Goal: Task Accomplishment & Management: Complete application form

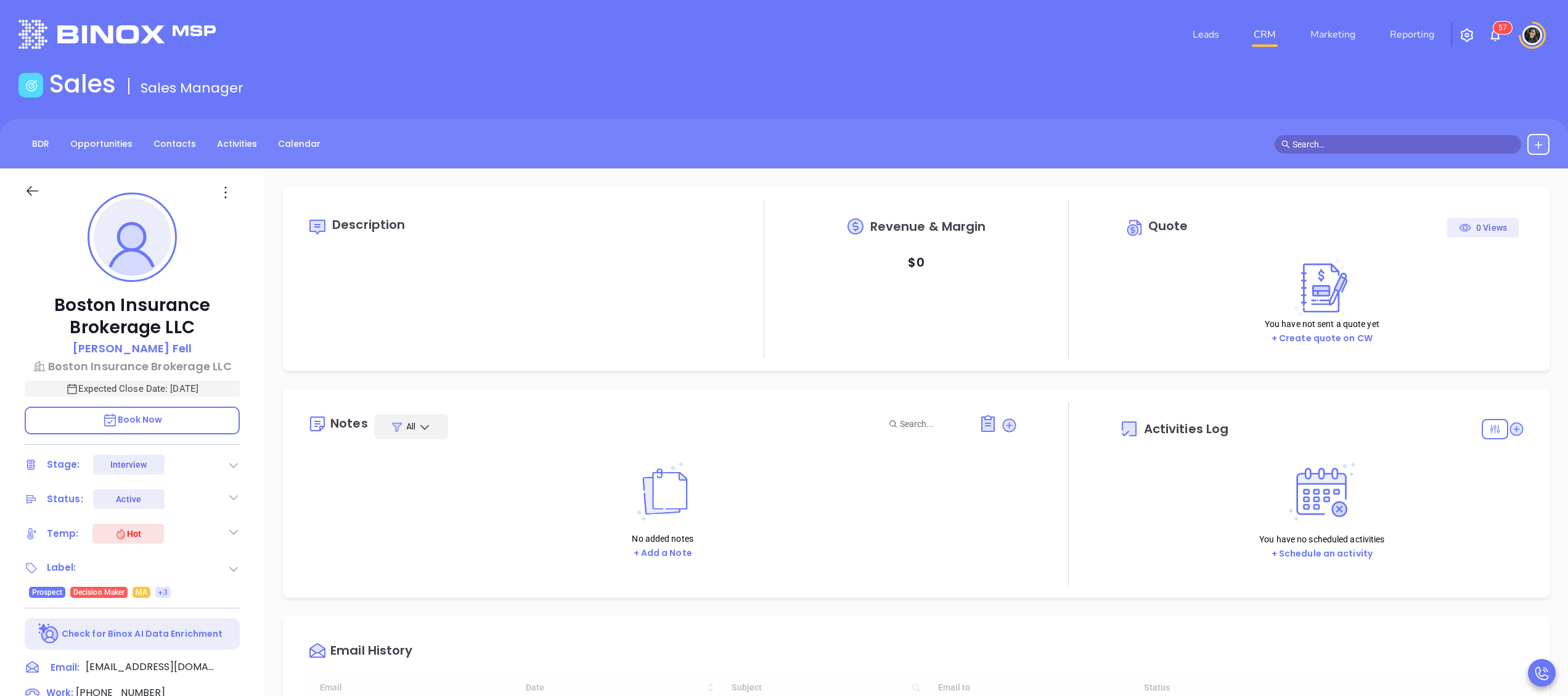
type input "[DATE]"
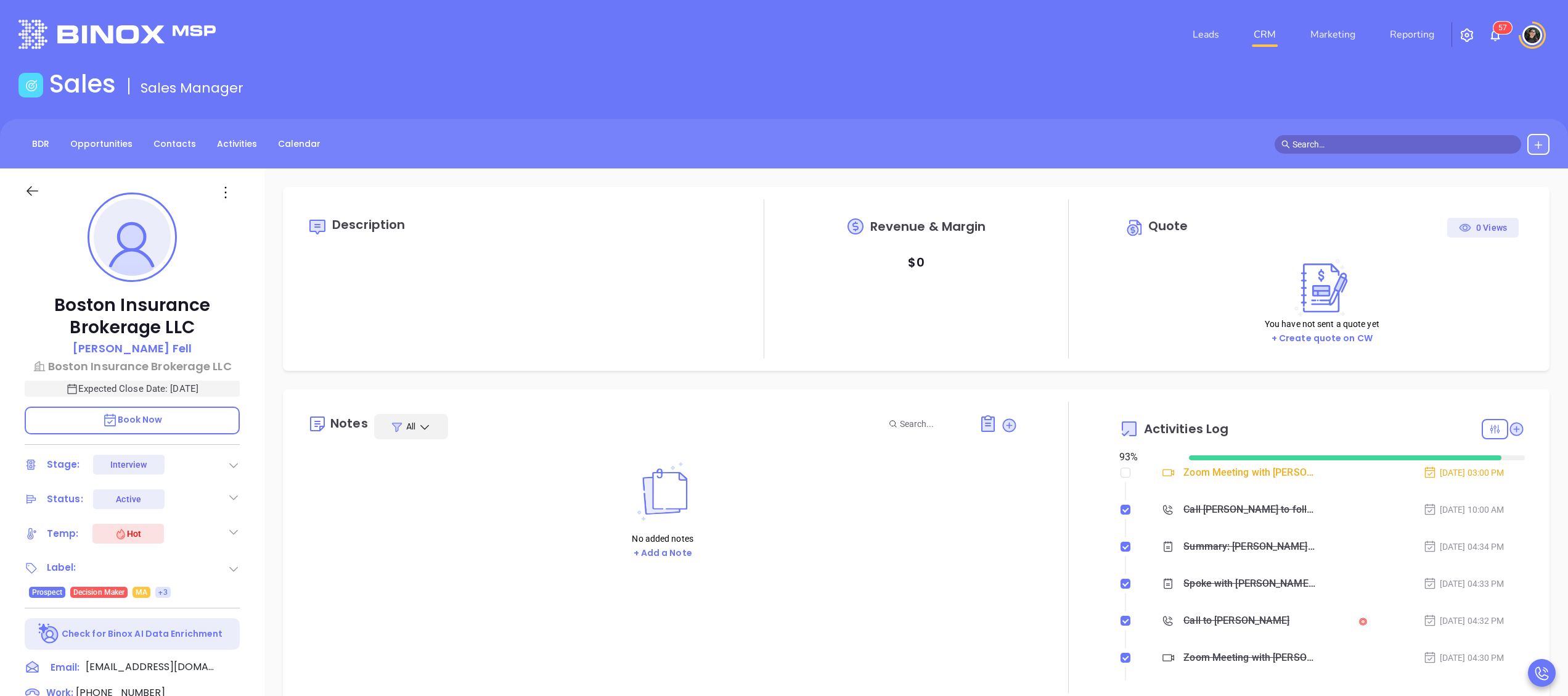
scroll to position [359, 0]
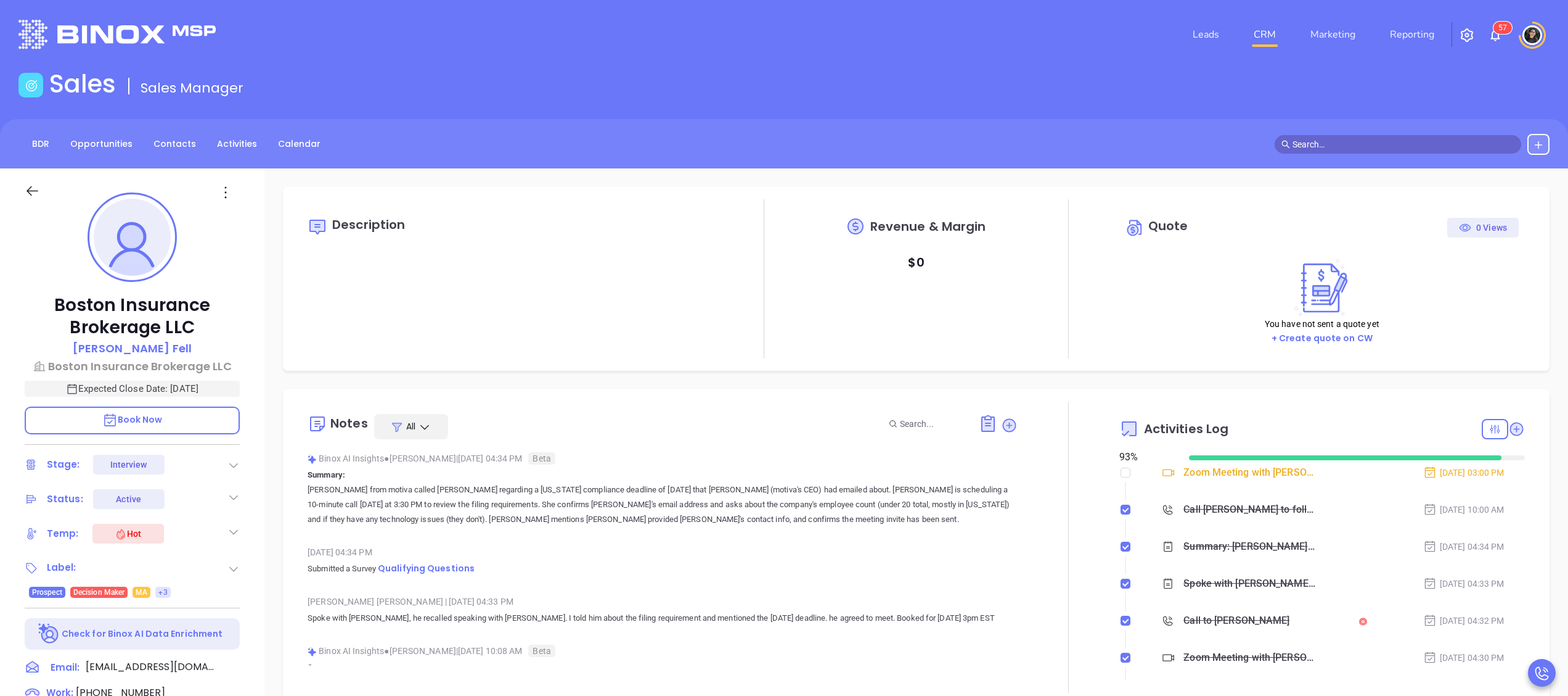
type input "[PERSON_NAME]"
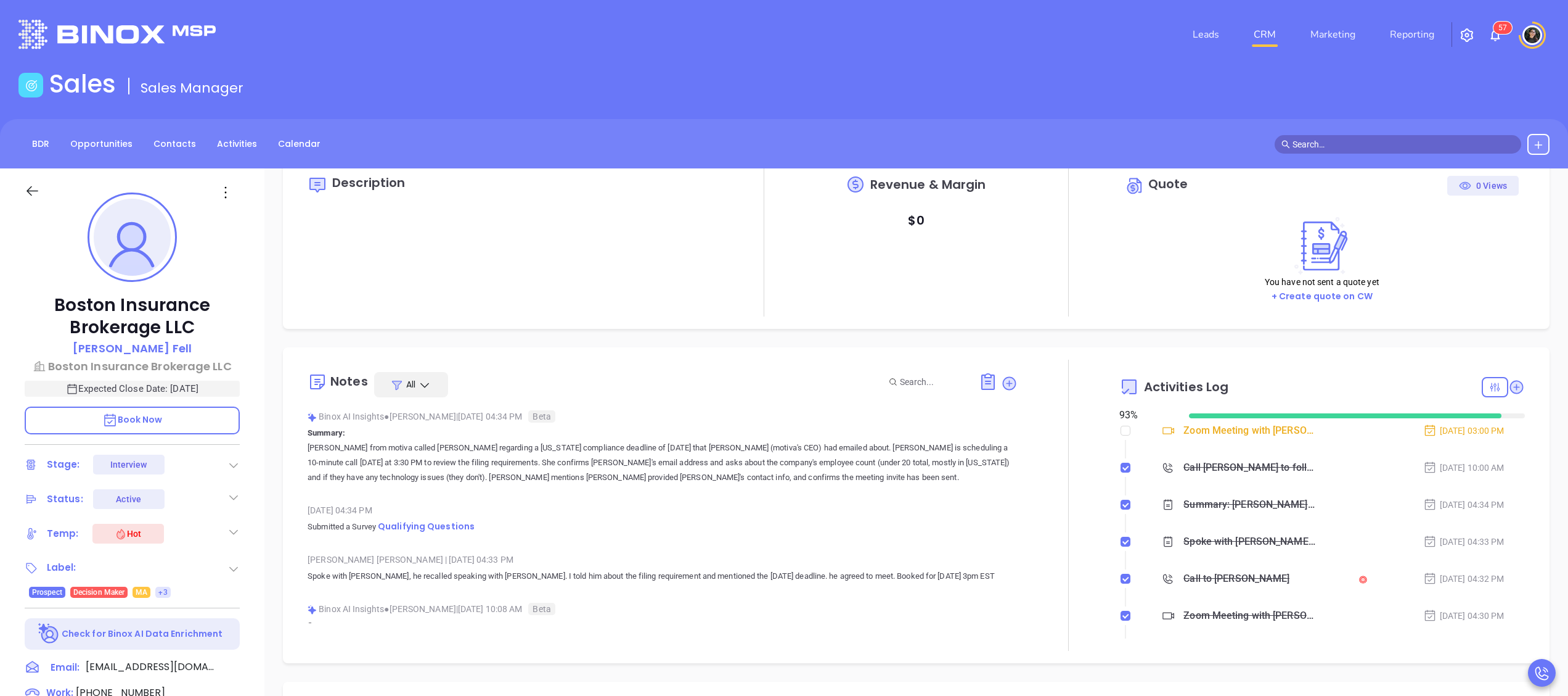
scroll to position [0, 0]
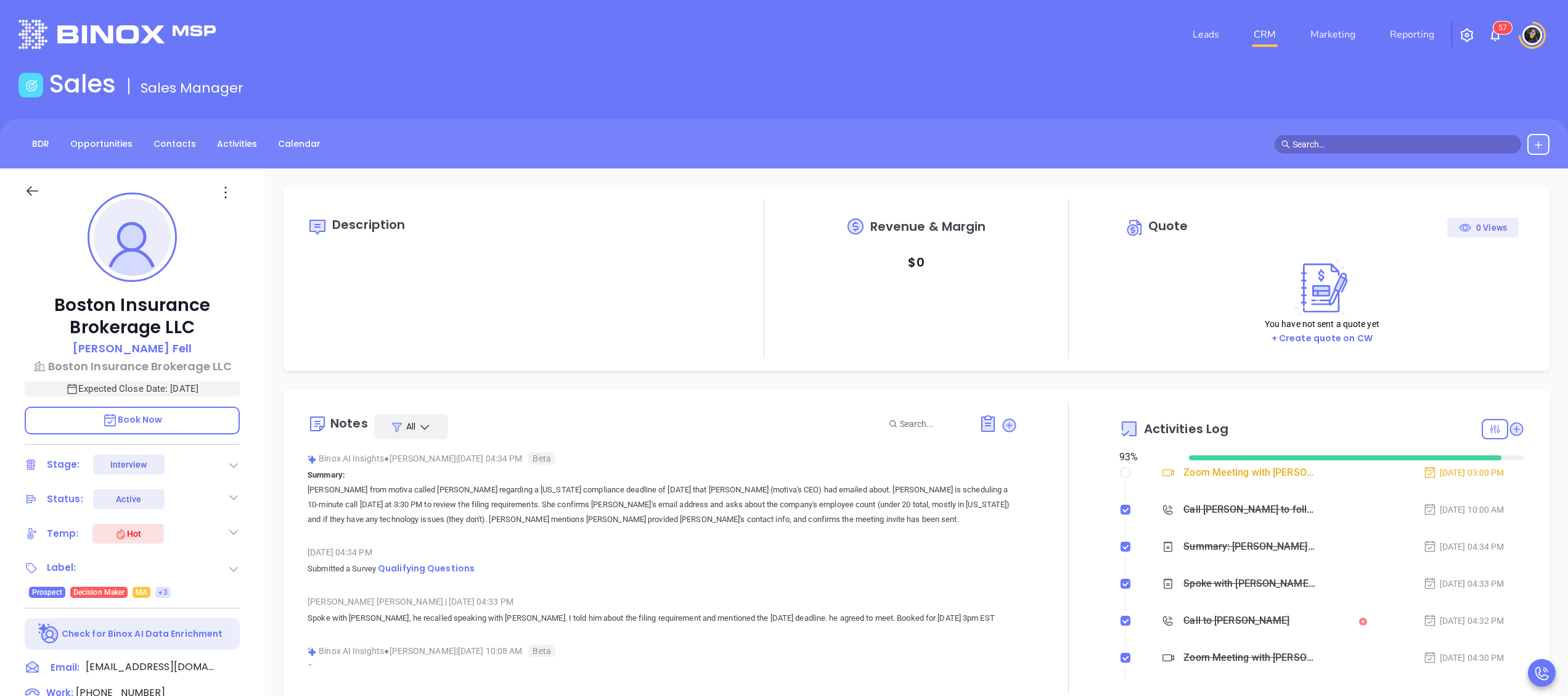
drag, startPoint x: 1130, startPoint y: 81, endPoint x: 942, endPoint y: 58, distance: 189.4
click at [1130, 81] on div "Sales Sales Manager" at bounding box center [784, 86] width 1546 height 34
click at [1078, 101] on div "Sales Sales Manager" at bounding box center [784, 86] width 1546 height 34
click at [433, 564] on span "Qualifying Questions" at bounding box center [426, 568] width 97 height 12
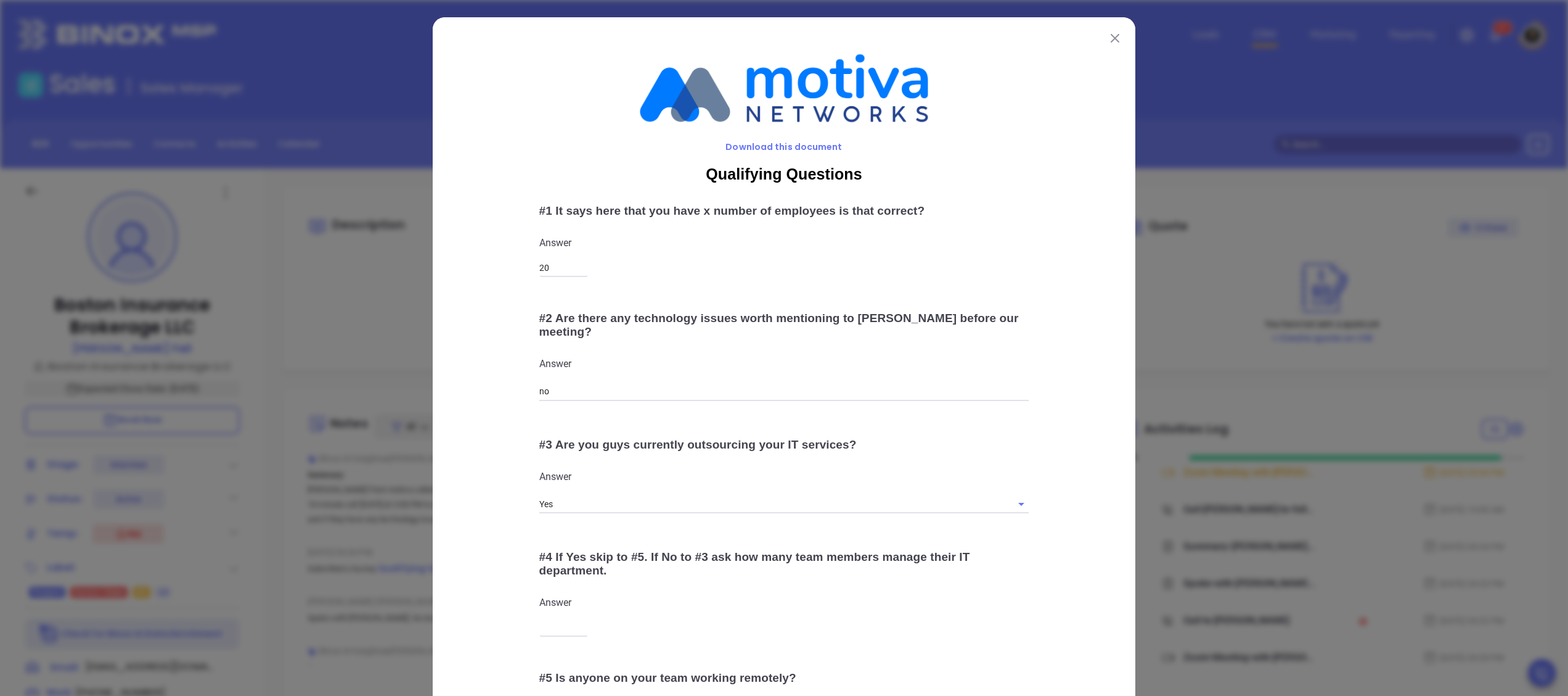
click at [1090, 34] on div "Download this document Qualifying Questions # 1 It says here that you have x nu…" at bounding box center [784, 471] width 703 height 908
click at [1111, 38] on img at bounding box center [1115, 39] width 9 height 9
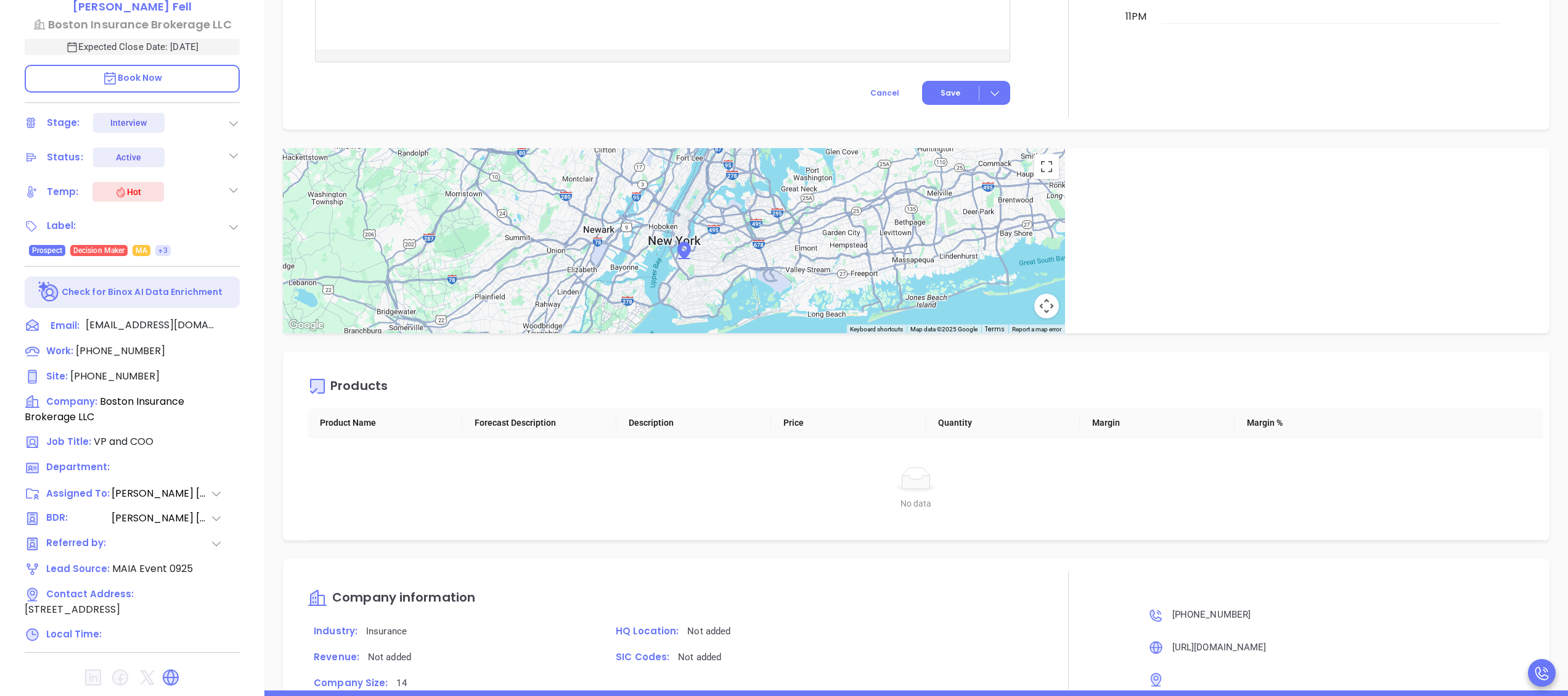
scroll to position [1354, 0]
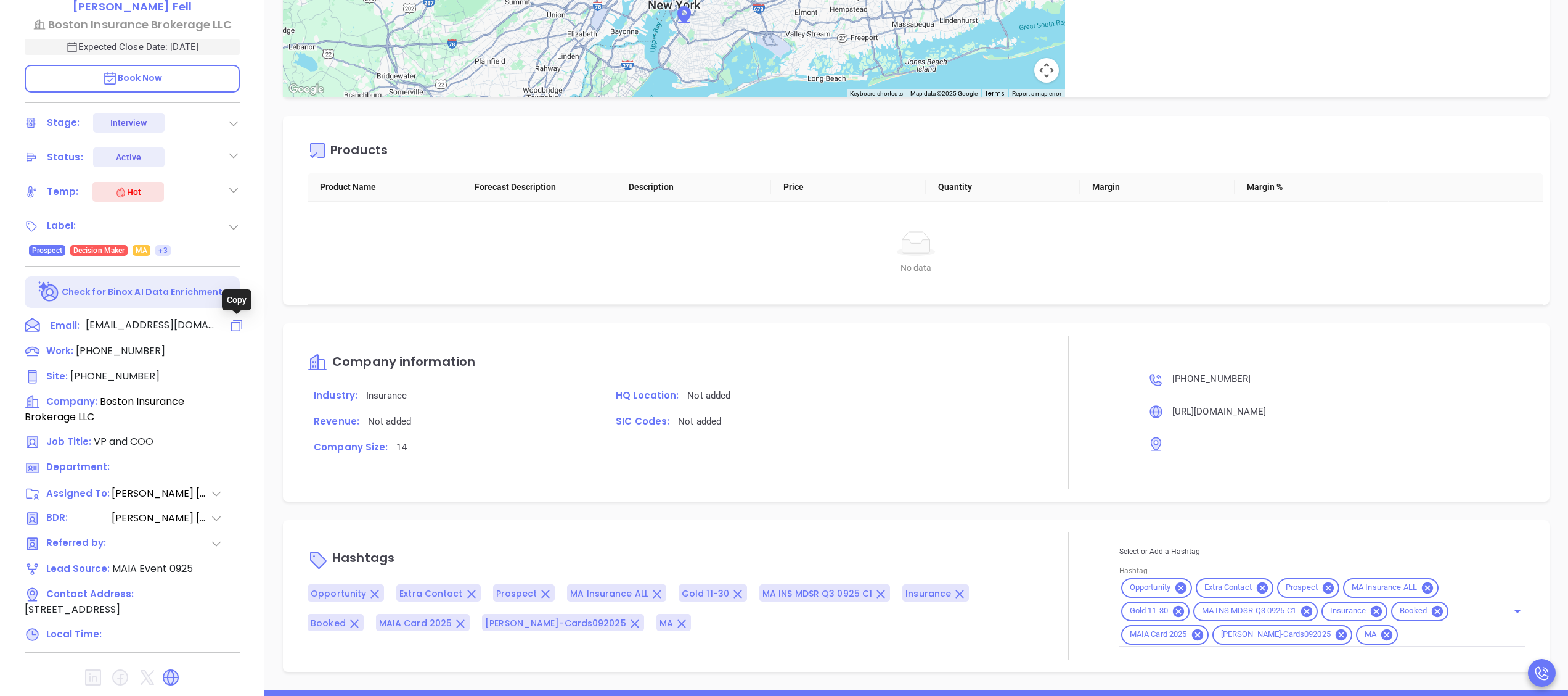
click at [230, 324] on icon at bounding box center [236, 326] width 15 height 15
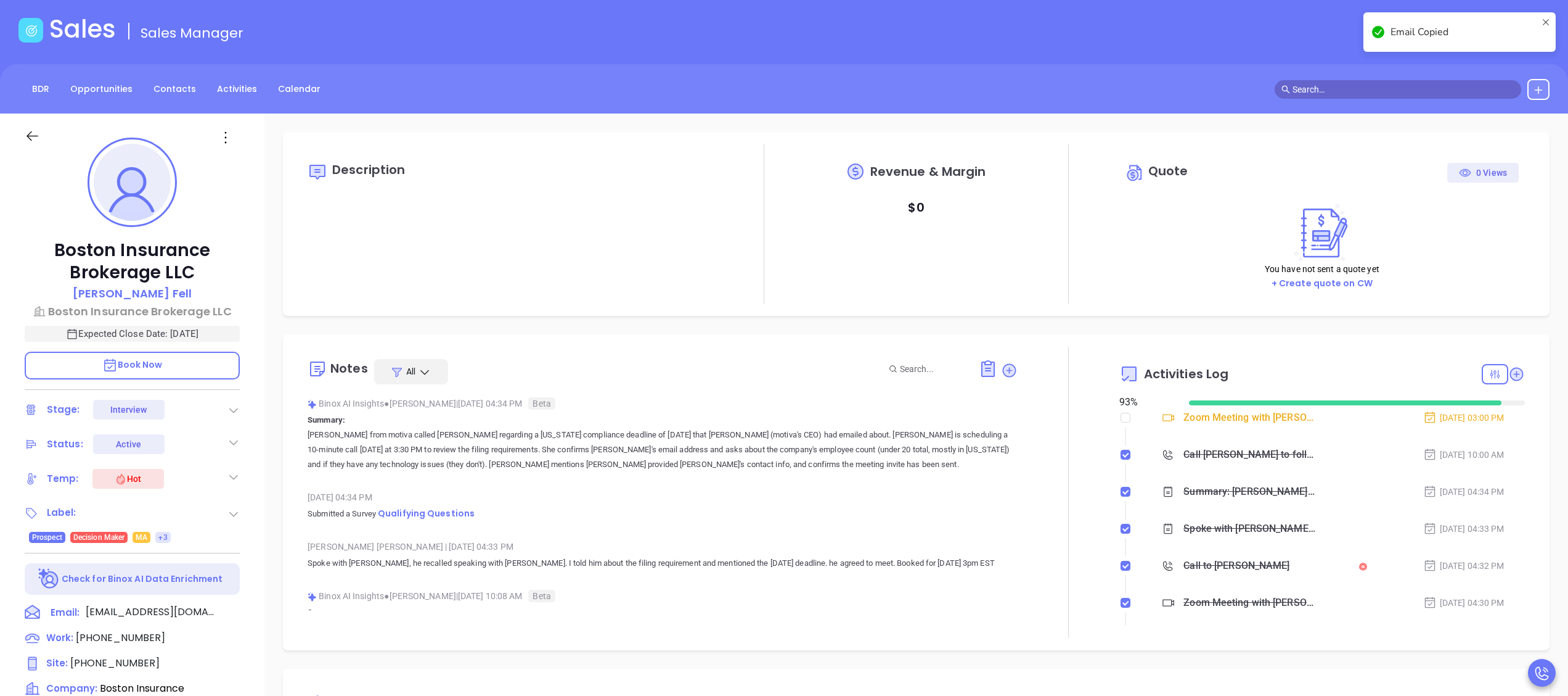
scroll to position [0, 0]
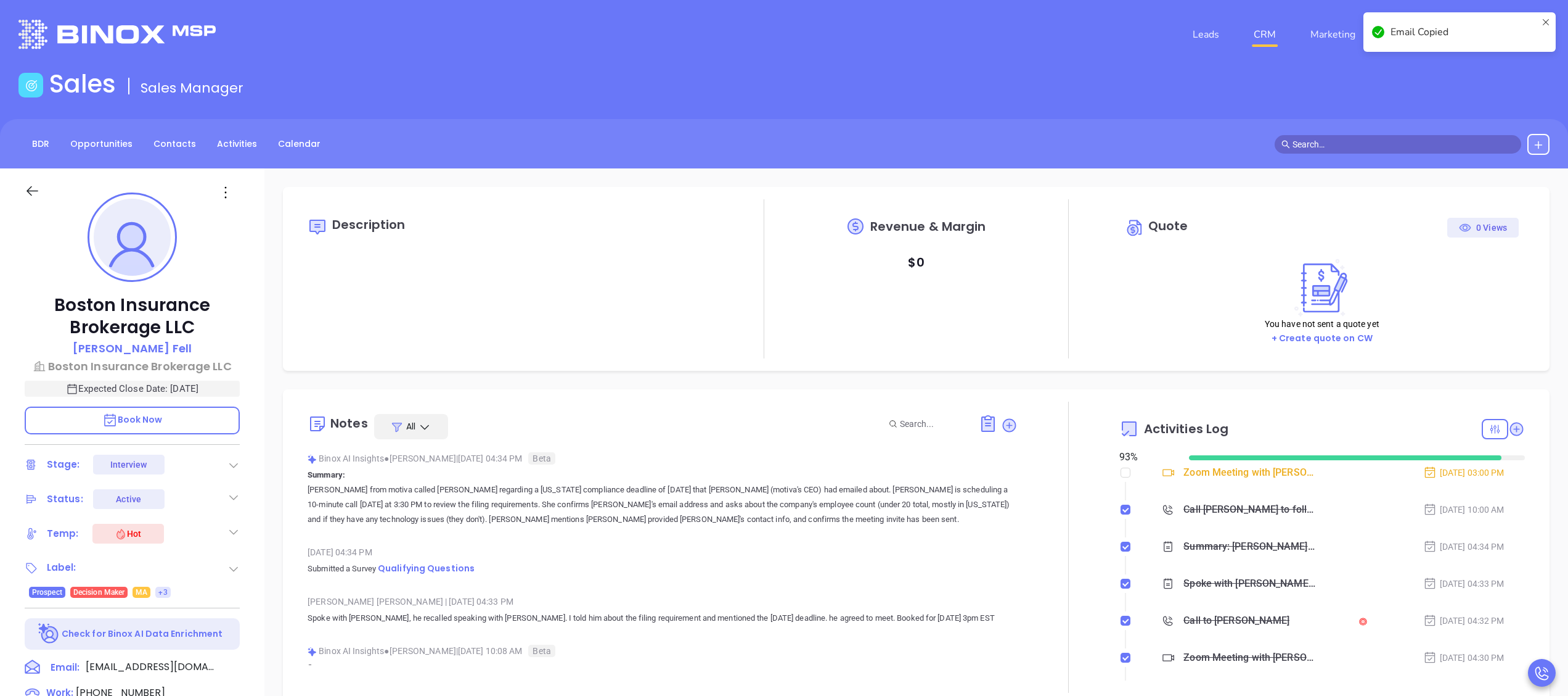
type input "[PERSON_NAME]"
click at [1004, 423] on icon at bounding box center [1010, 425] width 12 height 12
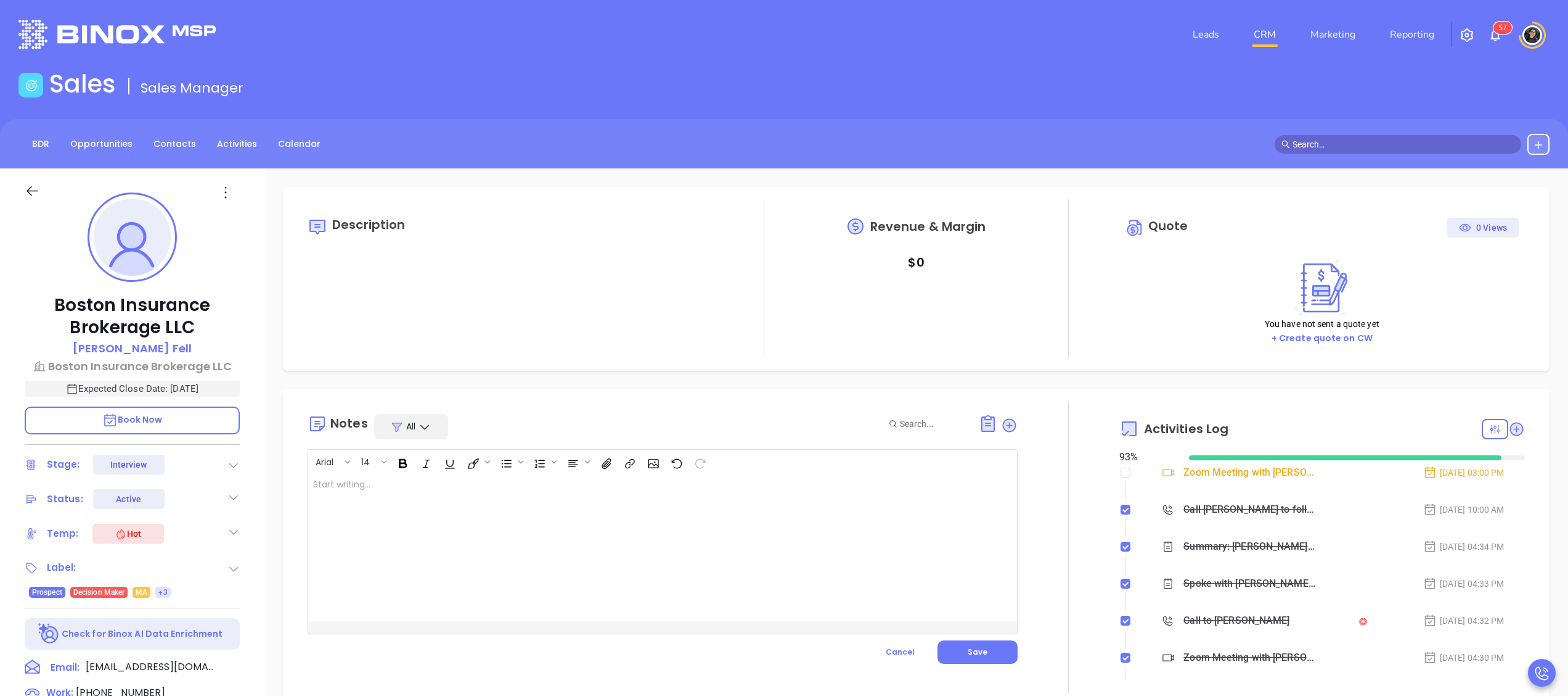
click at [639, 502] on div at bounding box center [638, 547] width 659 height 148
click at [990, 643] on button "Save" at bounding box center [978, 652] width 80 height 23
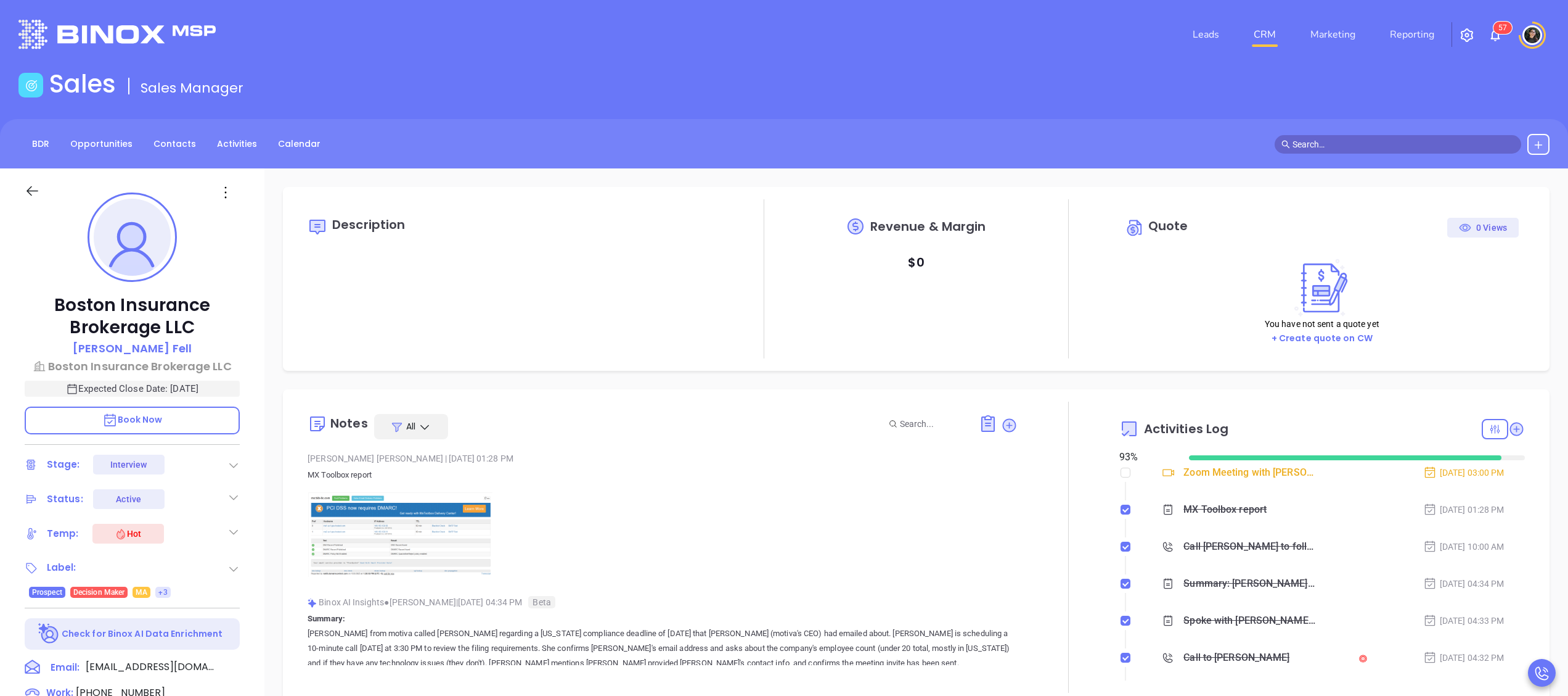
click at [1279, 31] on link "CRM" at bounding box center [1265, 35] width 32 height 25
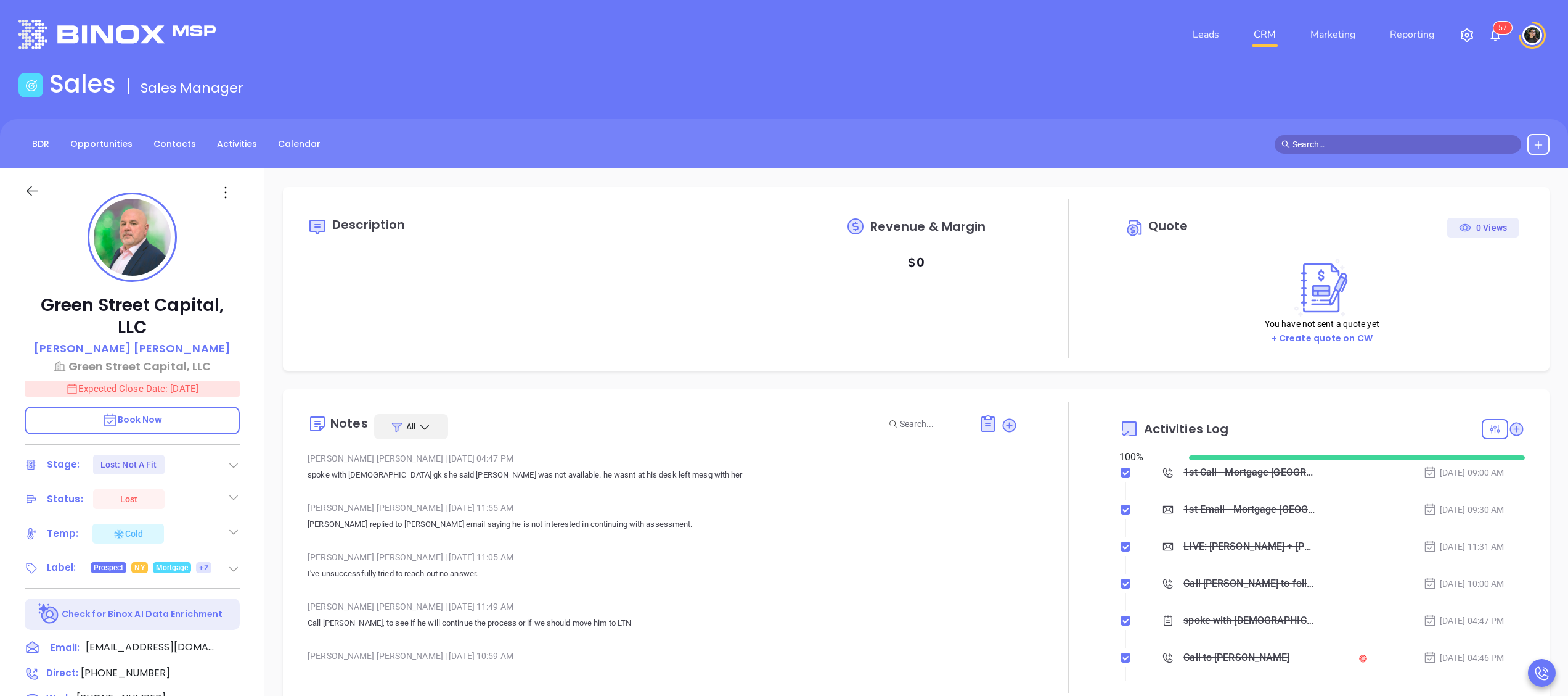
type input "[PERSON_NAME]"
click at [1271, 33] on link "CRM" at bounding box center [1265, 35] width 32 height 25
